Goal: Information Seeking & Learning: Learn about a topic

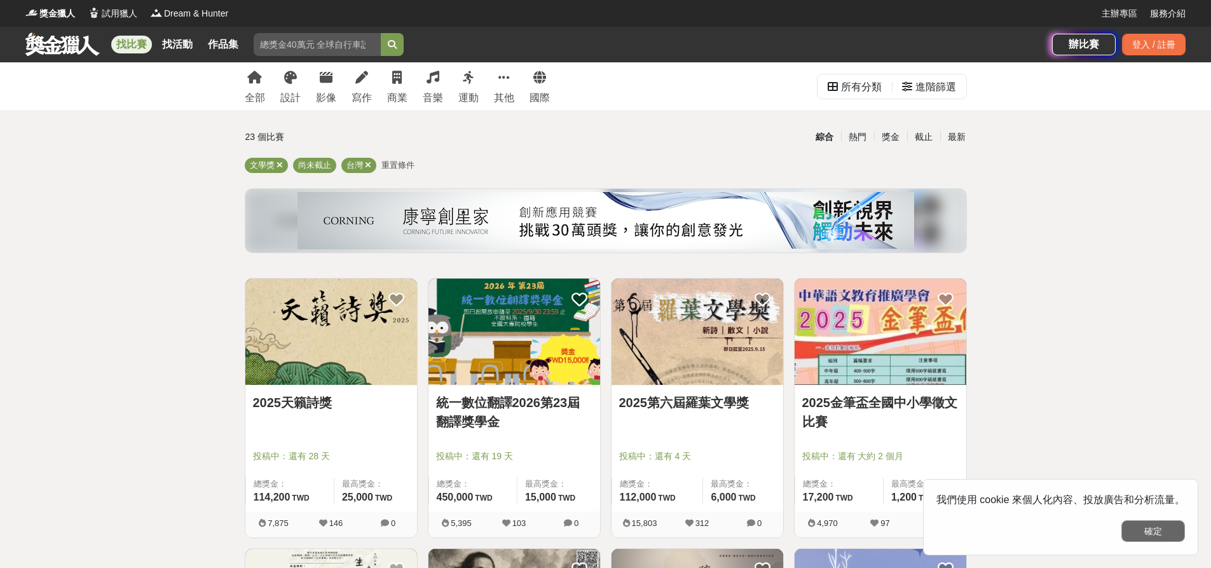
click at [1151, 531] on button "確定" at bounding box center [1153, 531] width 64 height 22
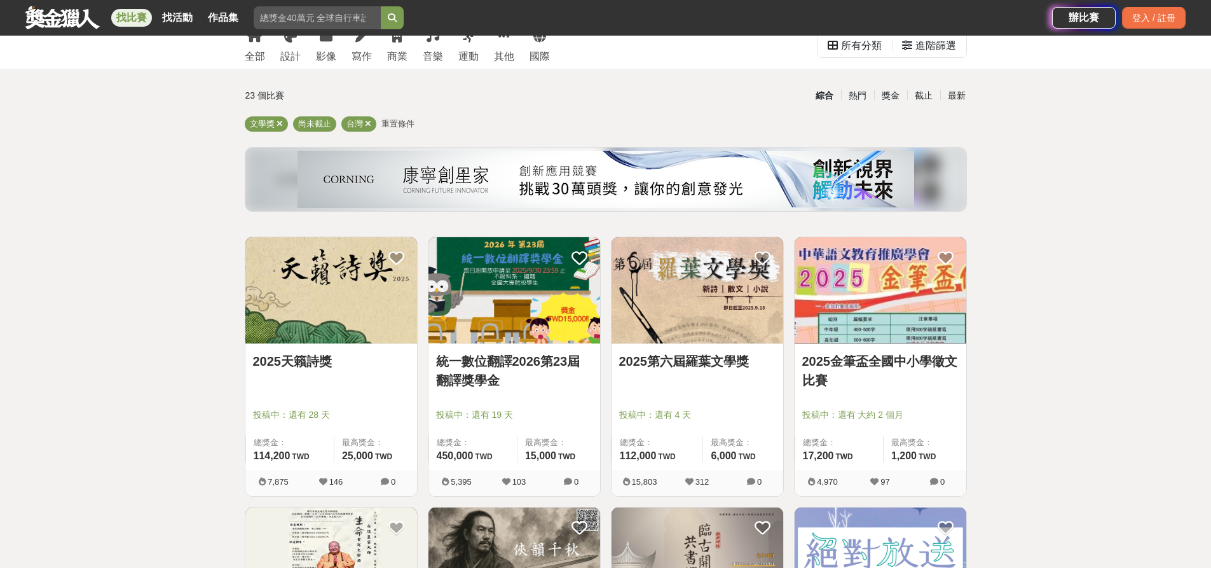
scroll to position [64, 0]
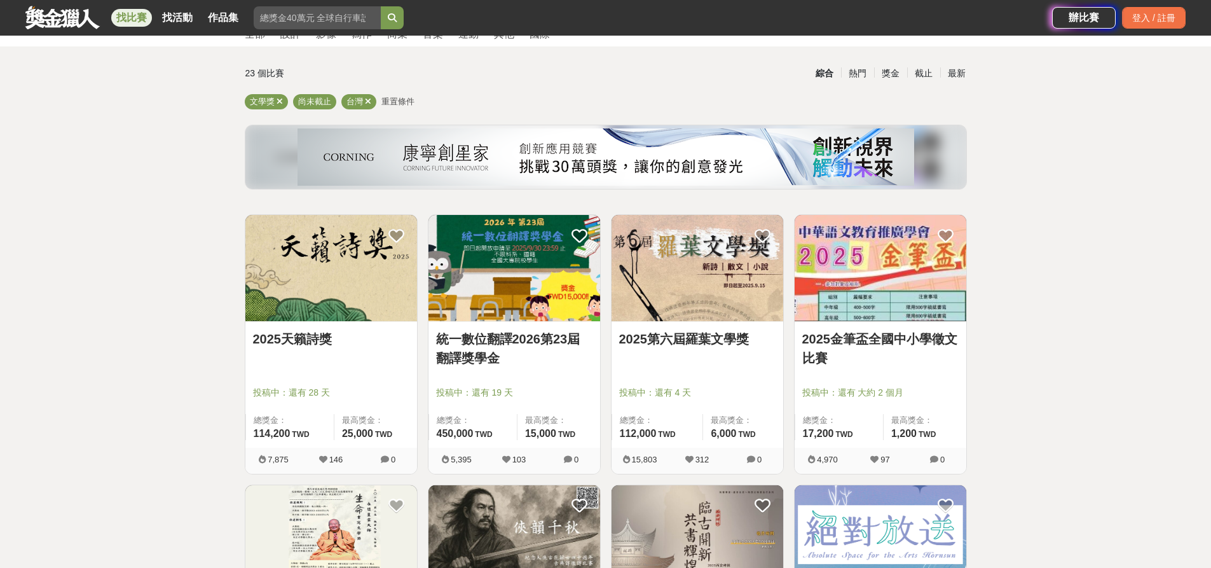
click at [857, 282] on img at bounding box center [881, 268] width 172 height 106
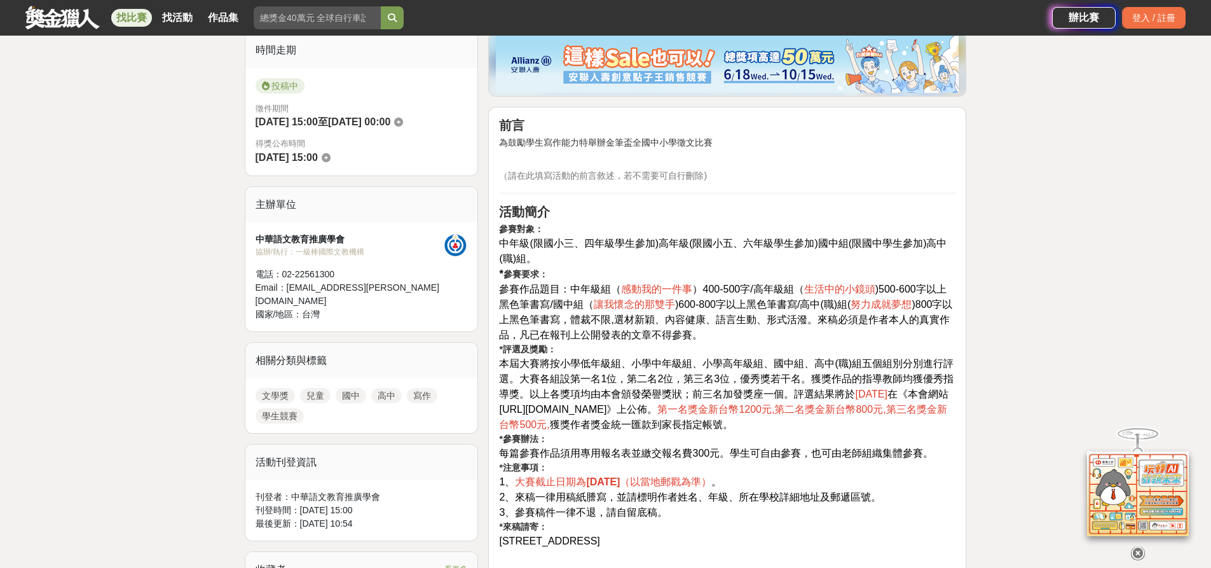
scroll to position [381, 0]
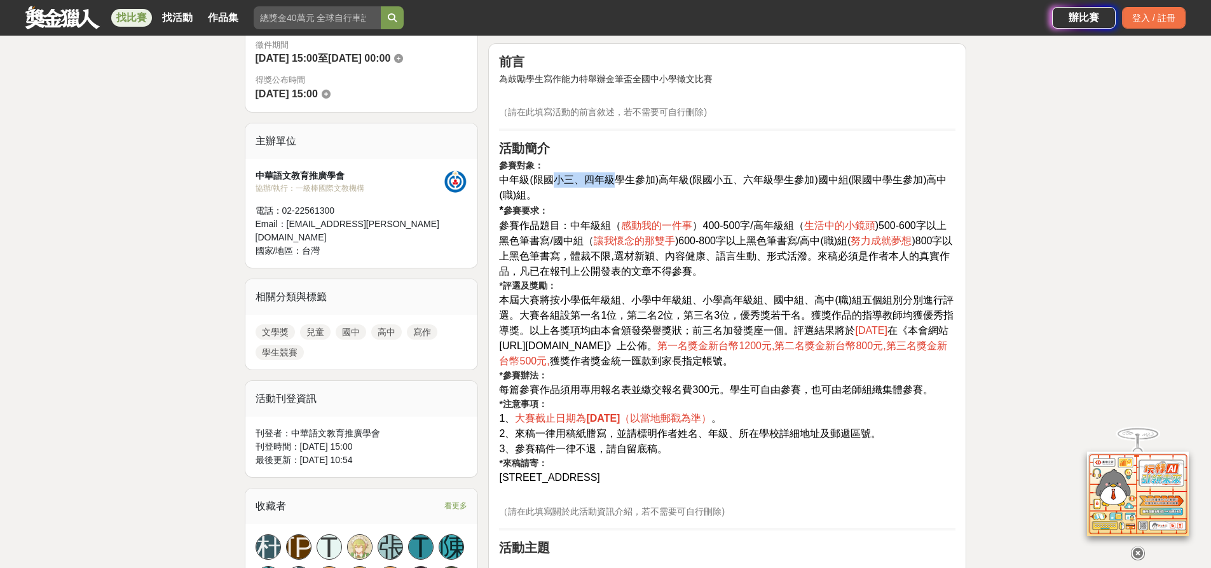
drag, startPoint x: 545, startPoint y: 180, endPoint x: 600, endPoint y: 179, distance: 54.1
click at [600, 179] on span "中年級(限國小三、四年級學生參加)高年級(限國小五、六年級學生參加)國中組(限國中學生參加)高中(職)組。" at bounding box center [723, 187] width 448 height 26
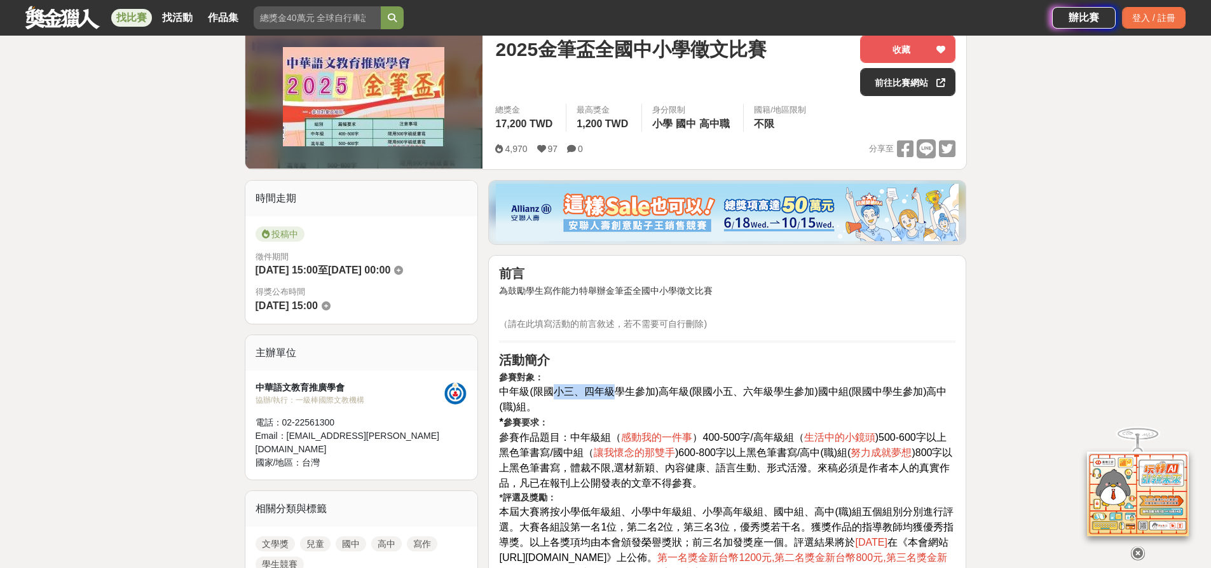
scroll to position [118, 0]
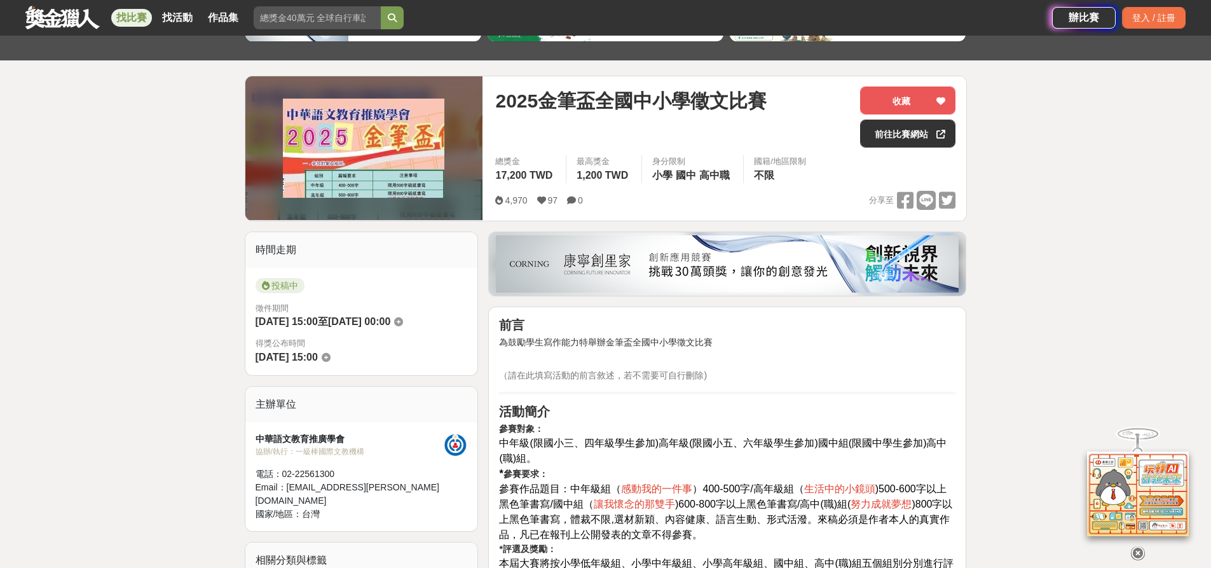
click at [748, 100] on span "2025金筆盃全國中小學徵文比賽" at bounding box center [630, 100] width 271 height 29
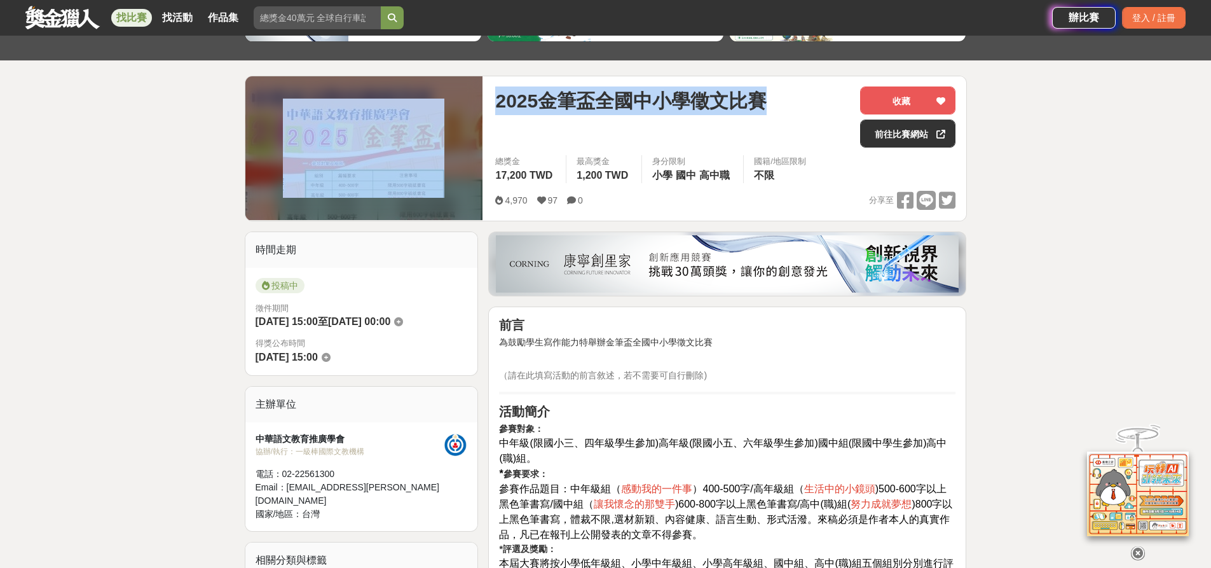
drag, startPoint x: 770, startPoint y: 103, endPoint x: 479, endPoint y: 106, distance: 290.5
click at [479, 106] on div "2025金筆盃全國中小學徵文比賽 收藏 前往比賽網站 總獎金 17,200 TWD 最高獎金 1,200 TWD 身分限制 小學 國中 高中職 國籍/地區限制…" at bounding box center [606, 149] width 722 height 146
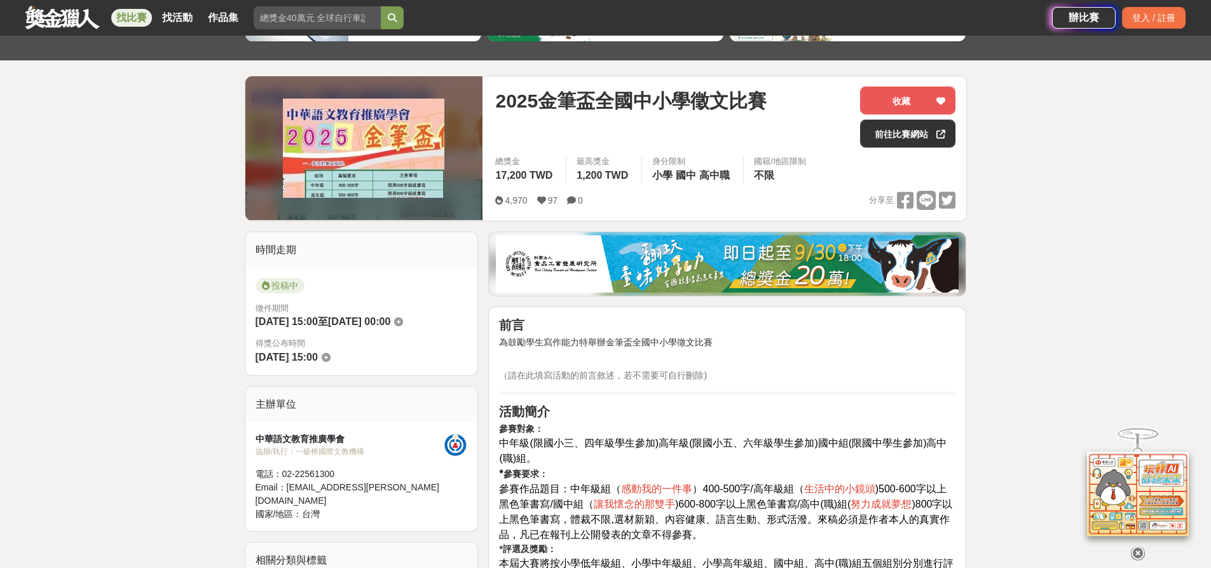
click at [576, 350] on p "為鼓勵學生寫作能力特舉辦金筆盃全國中小學徵文比賽" at bounding box center [727, 349] width 456 height 27
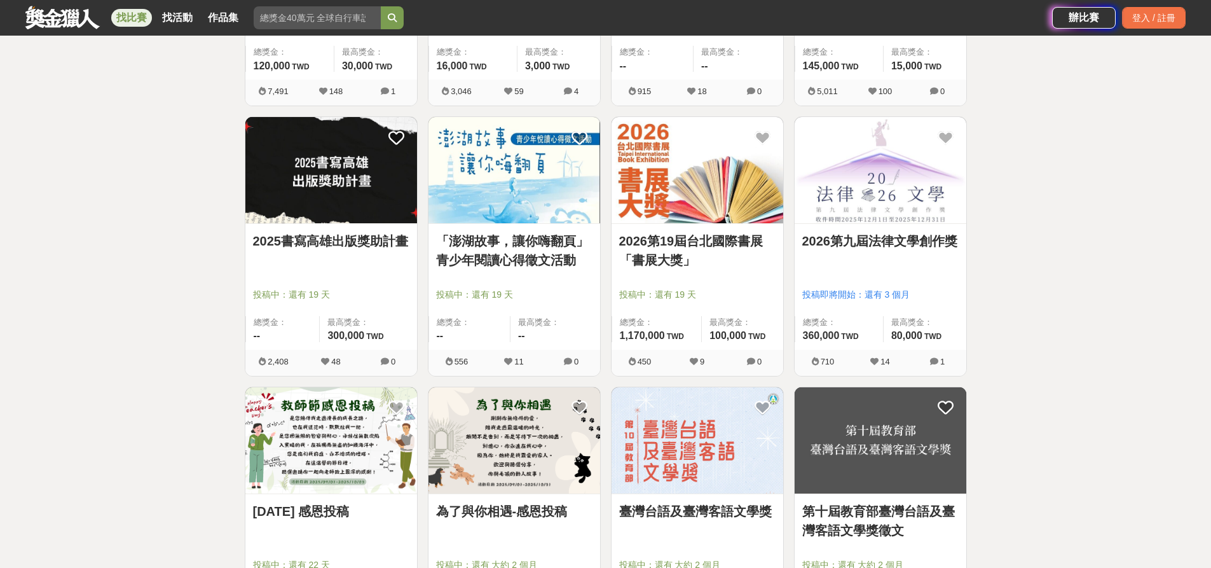
scroll to position [763, 0]
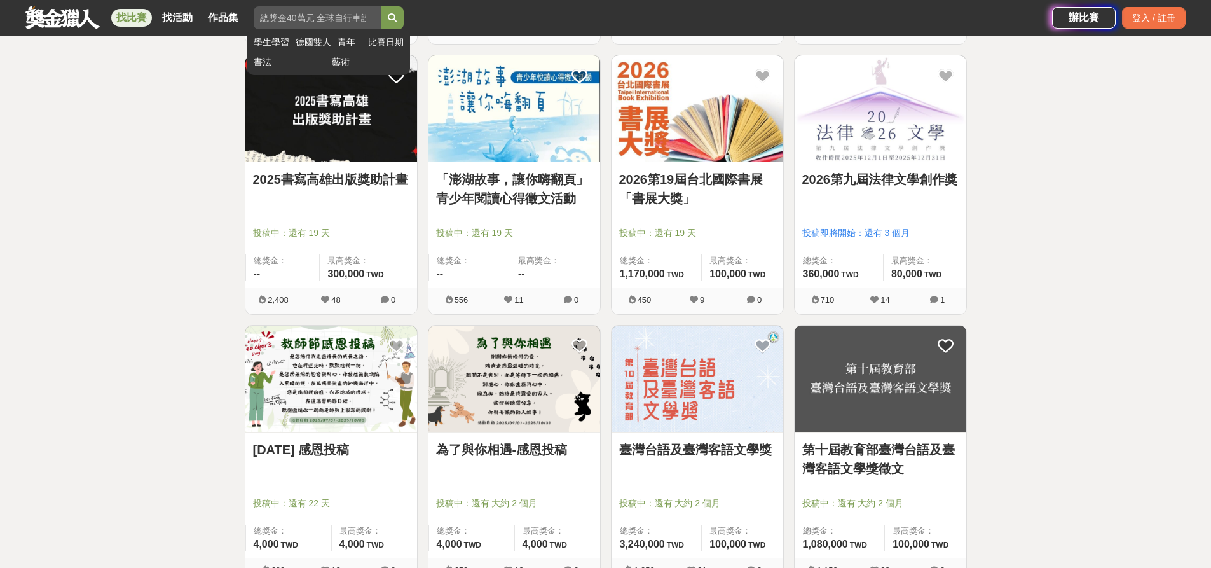
click at [312, 15] on input "search" at bounding box center [317, 17] width 127 height 23
click at [381, 6] on button "submit" at bounding box center [392, 17] width 23 height 23
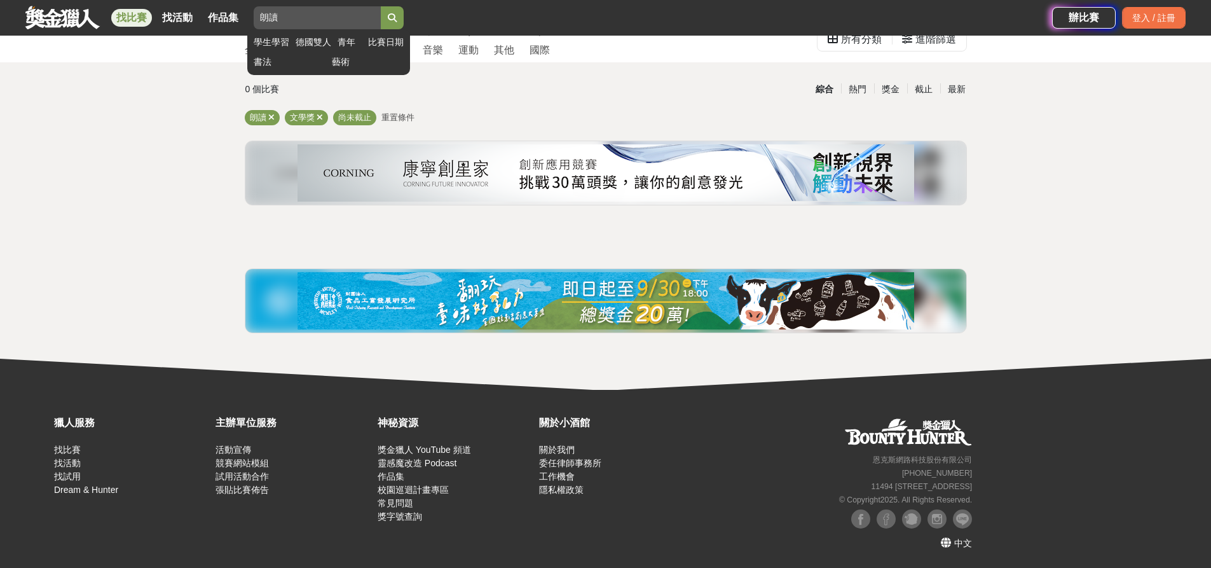
scroll to position [48, 0]
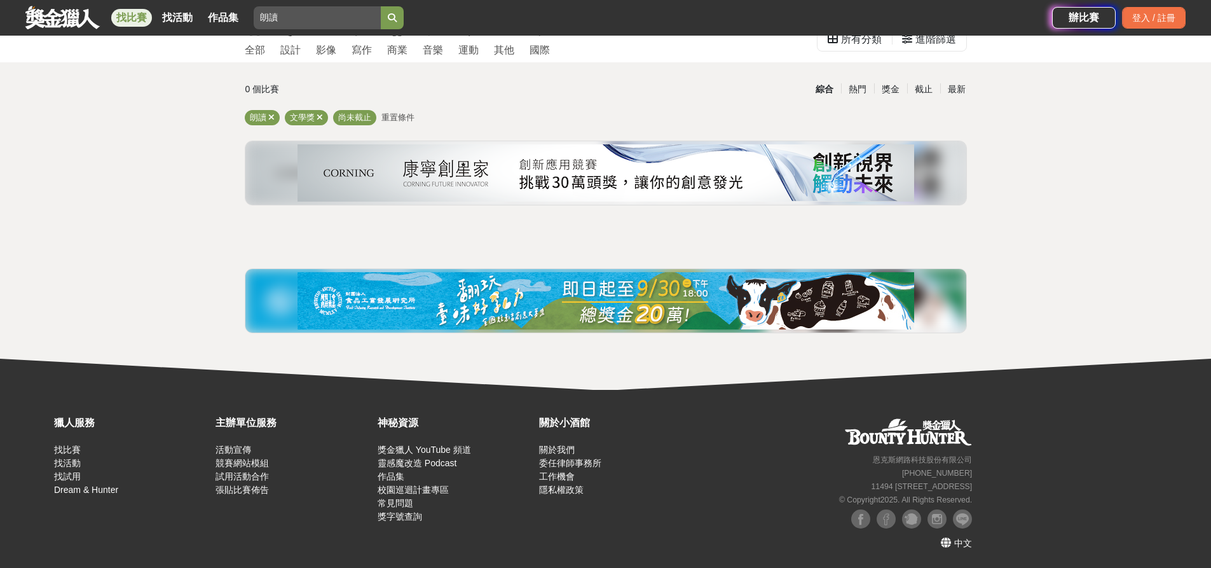
drag, startPoint x: 130, startPoint y: 167, endPoint x: 142, endPoint y: 167, distance: 11.4
click at [130, 167] on div "全部 設計 影像 寫作 商業 音樂 運動 其他 國際 所有分類 進階篩選 0 個比賽 綜合 熱門 獎金 截止 最新 朗讀 文學獎 尚未截止 重置條件" at bounding box center [605, 202] width 1211 height 375
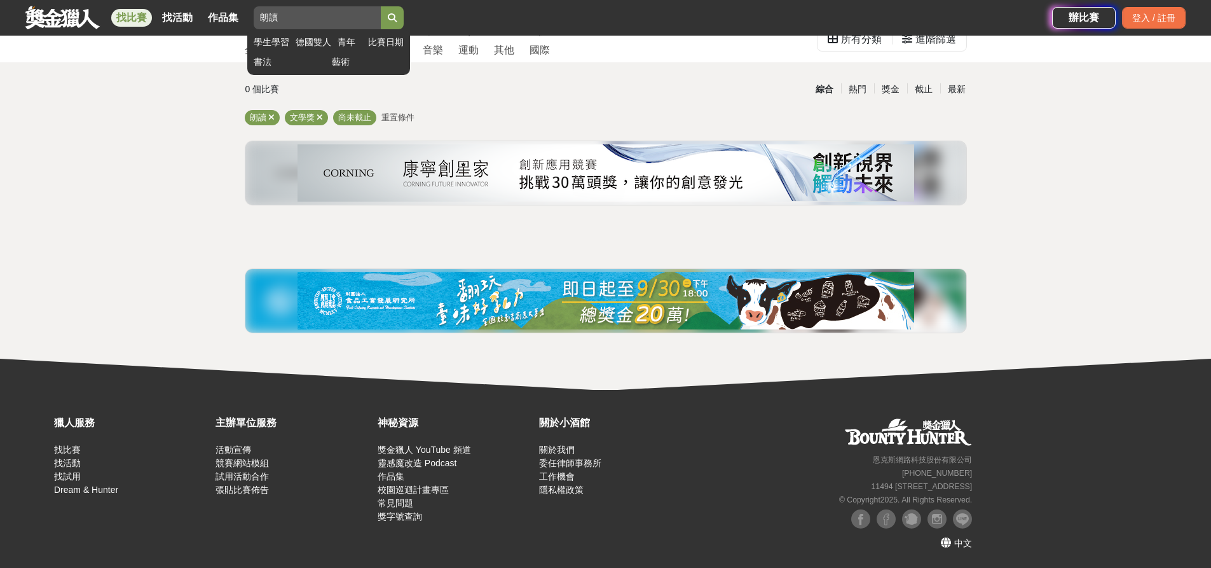
click at [303, 22] on input "朗讀" at bounding box center [317, 17] width 127 height 23
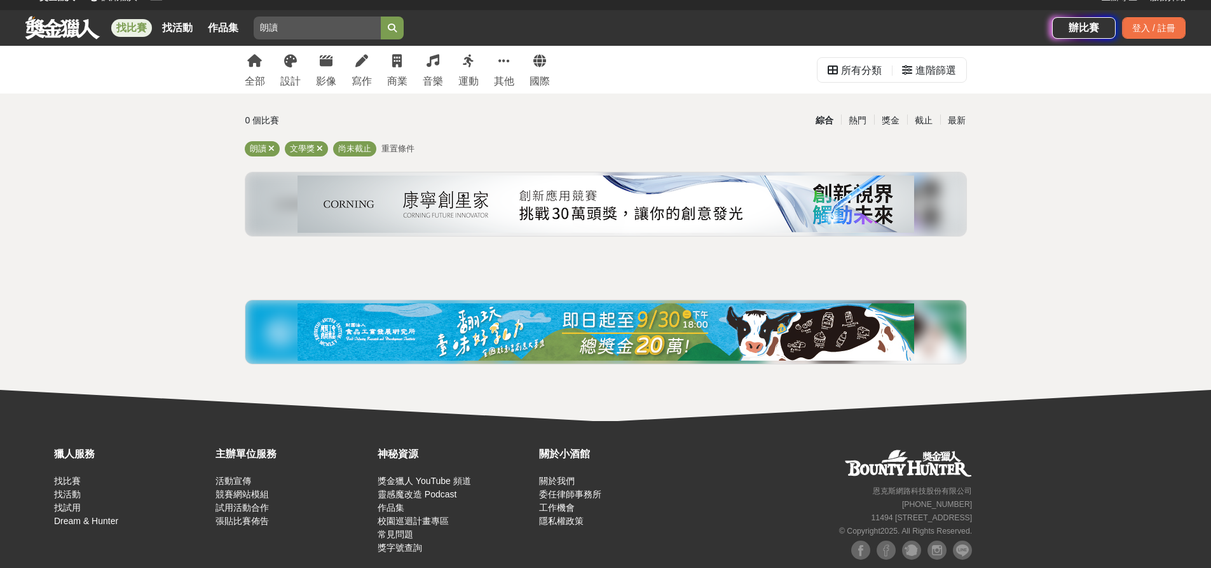
scroll to position [0, 0]
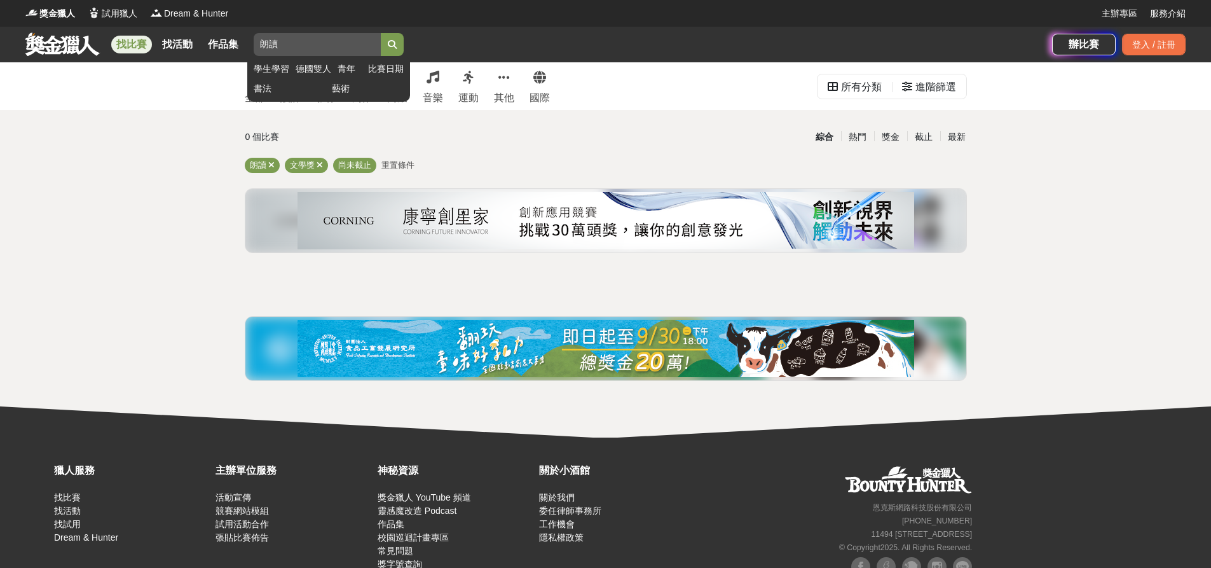
click at [310, 45] on input "朗讀" at bounding box center [317, 44] width 127 height 23
type input "朗"
click at [381, 33] on button "submit" at bounding box center [392, 44] width 23 height 23
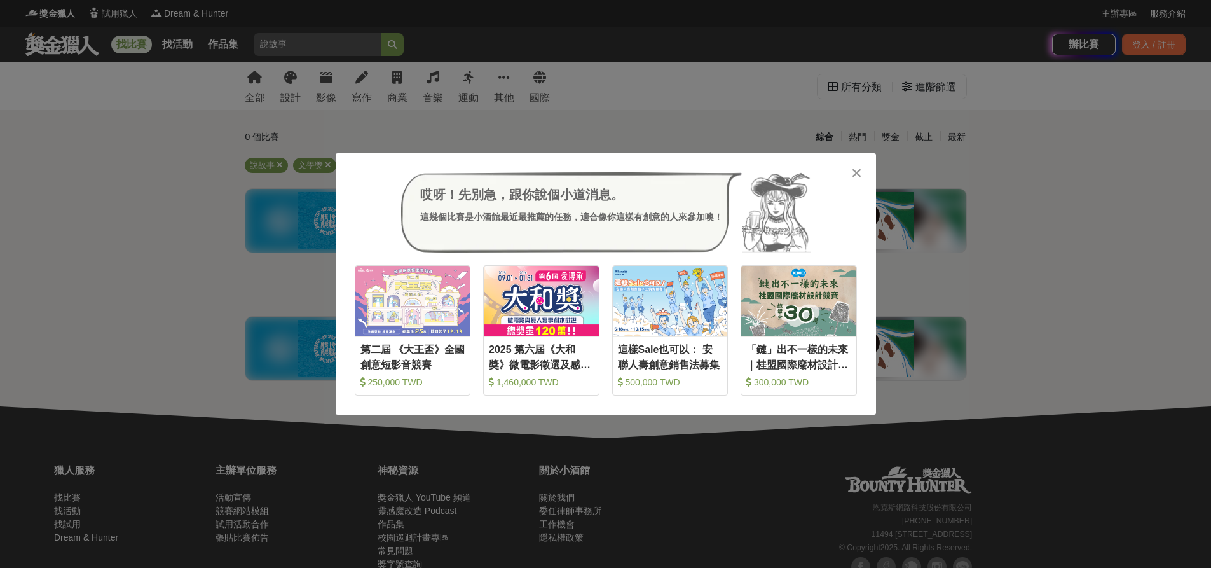
click at [857, 175] on icon at bounding box center [857, 173] width 10 height 13
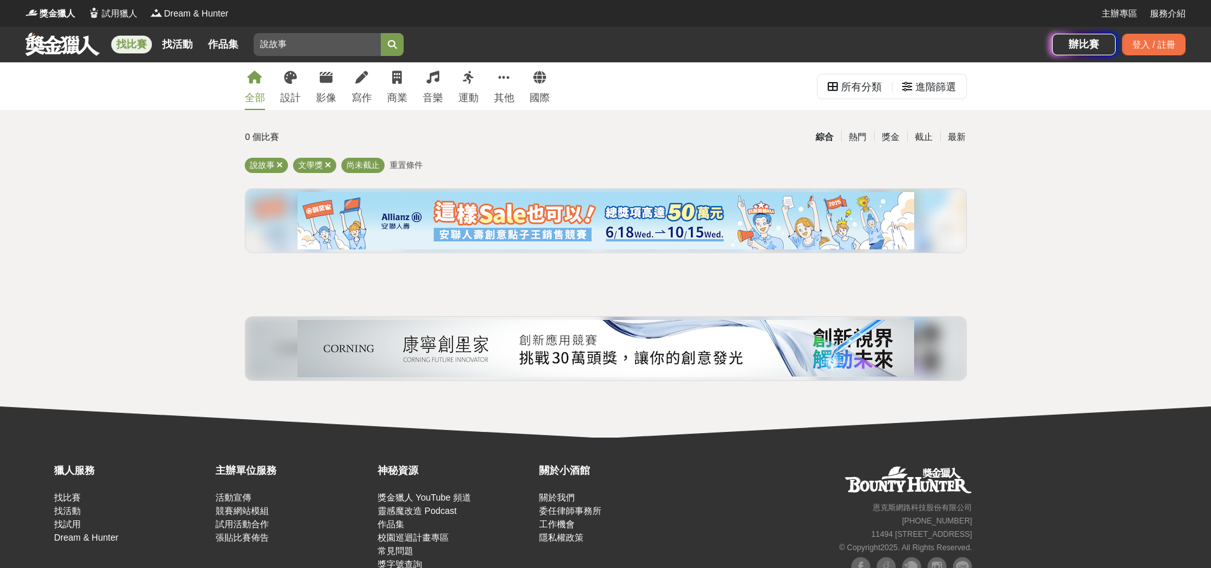
click at [261, 89] on link "全部" at bounding box center [255, 86] width 20 height 48
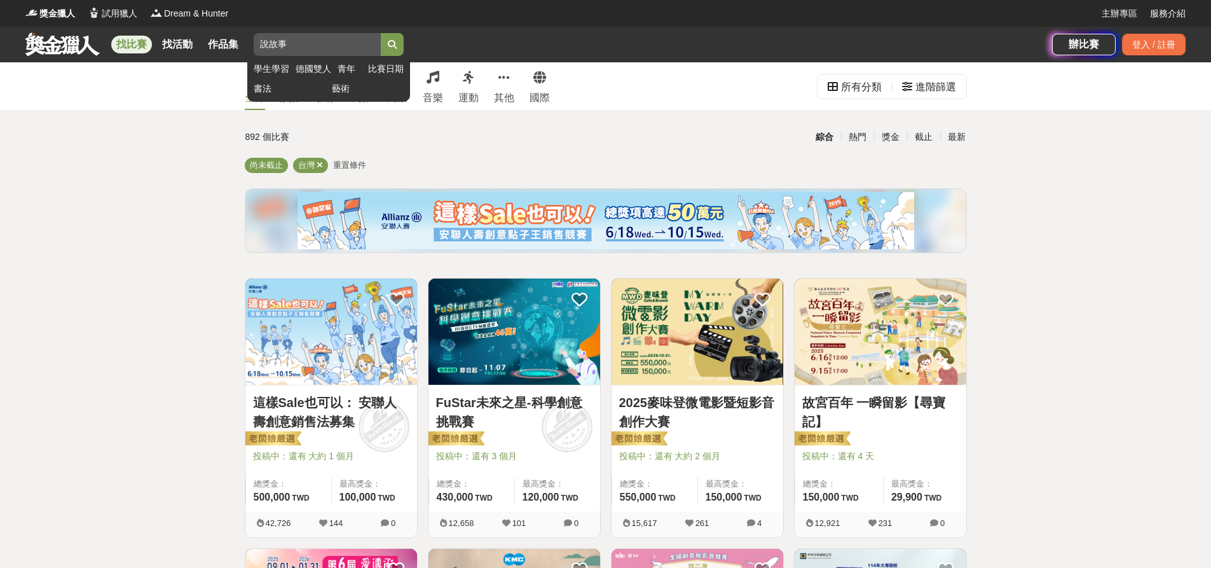
click at [303, 45] on input "說故事" at bounding box center [317, 44] width 127 height 23
type input "說"
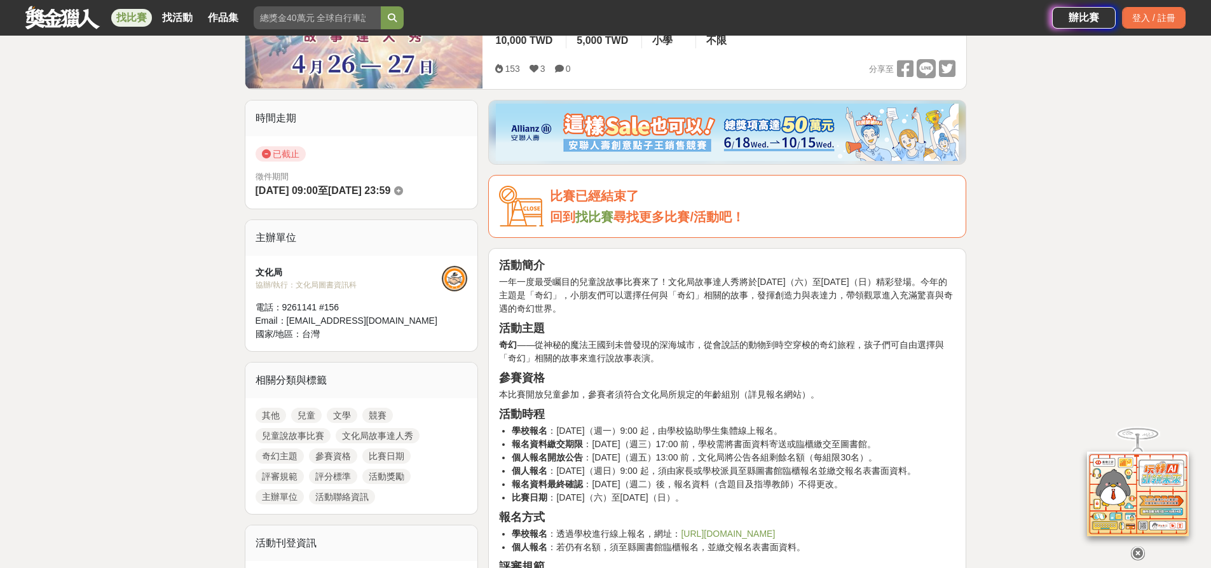
scroll to position [254, 0]
